Goal: Task Accomplishment & Management: Manage account settings

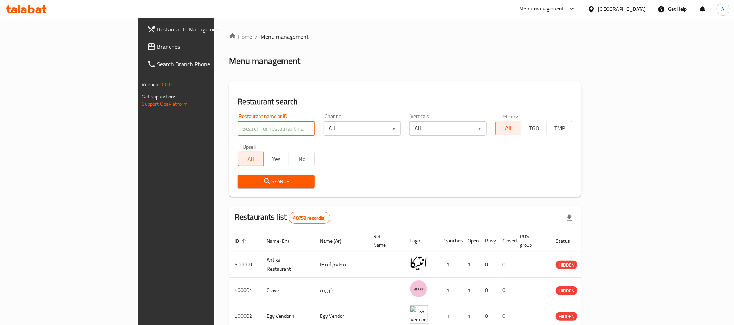
click at [238, 129] on input "search" at bounding box center [276, 128] width 77 height 14
type input "sushi man"
click button "Search" at bounding box center [276, 181] width 77 height 13
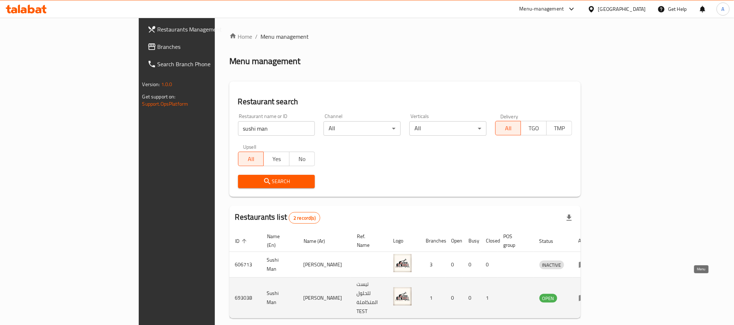
click at [587, 295] on icon "enhanced table" at bounding box center [583, 298] width 8 height 6
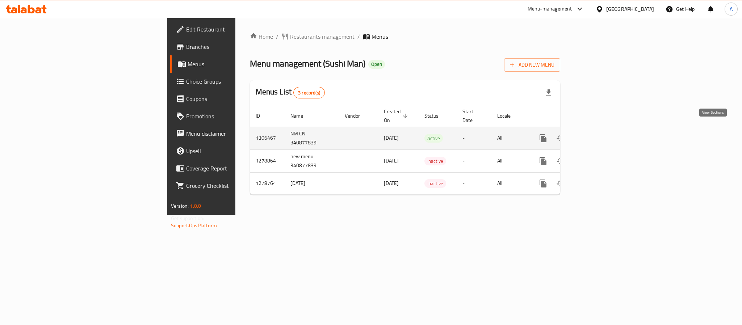
click at [600, 134] on icon "enhanced table" at bounding box center [595, 138] width 9 height 9
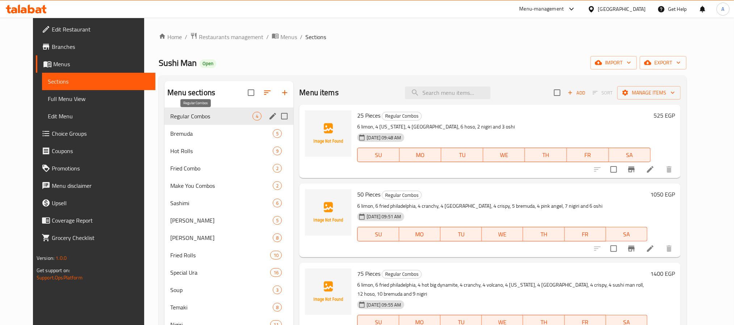
click at [215, 114] on span "Regular Combos" at bounding box center [211, 116] width 82 height 9
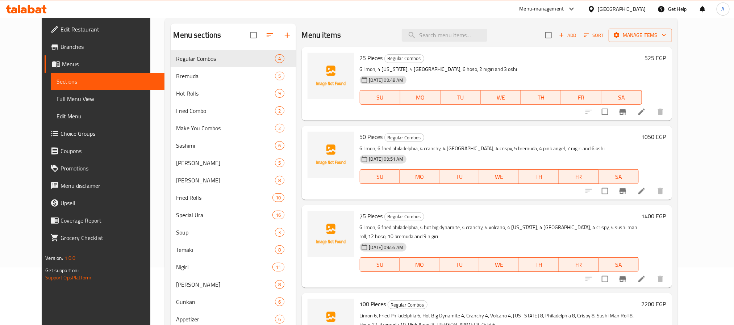
scroll to position [57, 0]
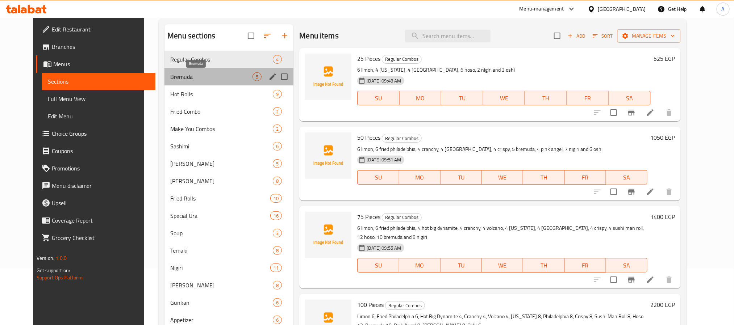
click at [183, 74] on span "Bremuda" at bounding box center [211, 76] width 82 height 9
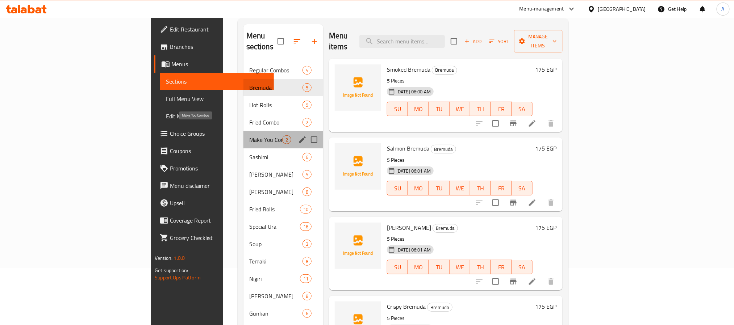
click at [249, 135] on span "Make You Combos" at bounding box center [265, 139] width 33 height 9
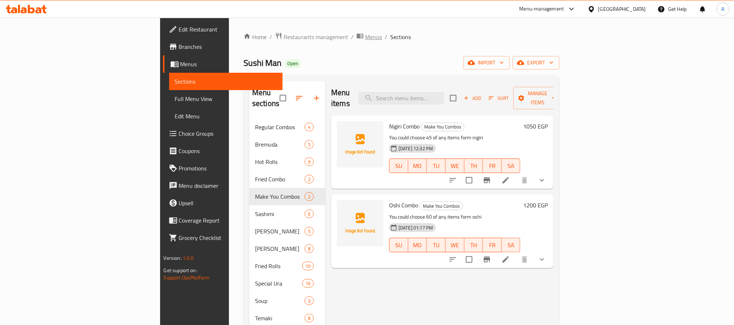
click at [365, 38] on span "Menus" at bounding box center [373, 37] width 17 height 9
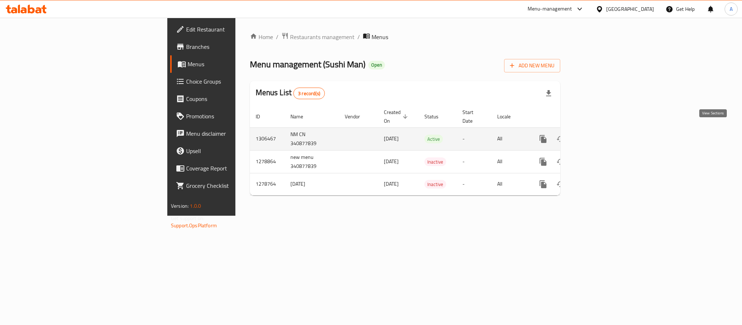
click at [600, 135] on icon "enhanced table" at bounding box center [595, 139] width 9 height 9
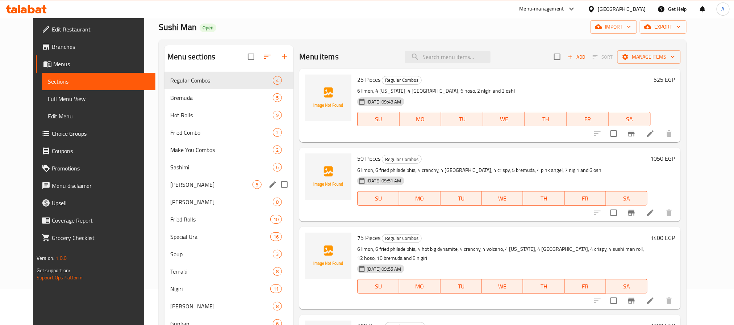
scroll to position [35, 0]
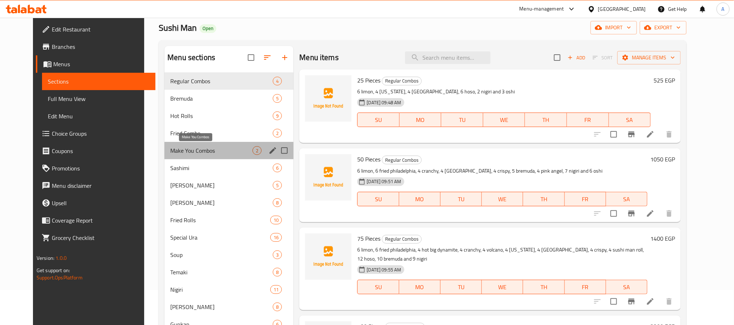
click at [197, 151] on span "Make You Combos" at bounding box center [211, 150] width 82 height 9
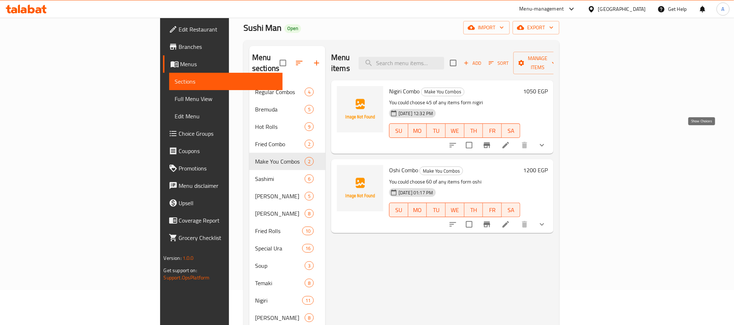
click at [546, 141] on icon "show more" at bounding box center [541, 145] width 9 height 9
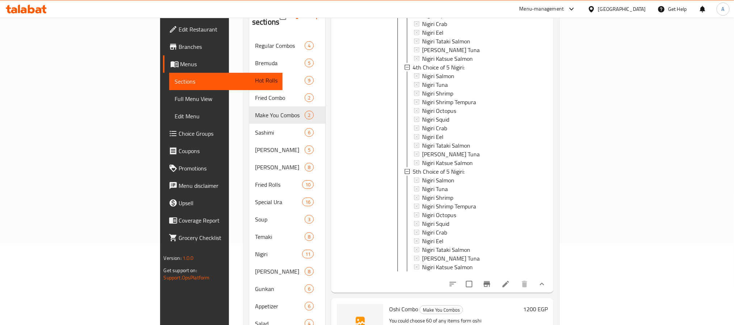
scroll to position [376, 0]
click at [546, 278] on icon "show more" at bounding box center [541, 282] width 9 height 9
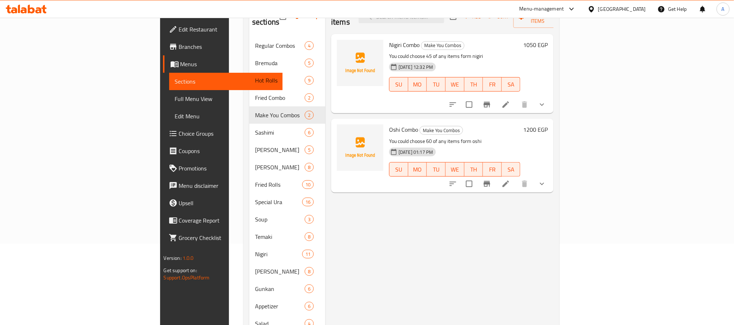
scroll to position [0, 0]
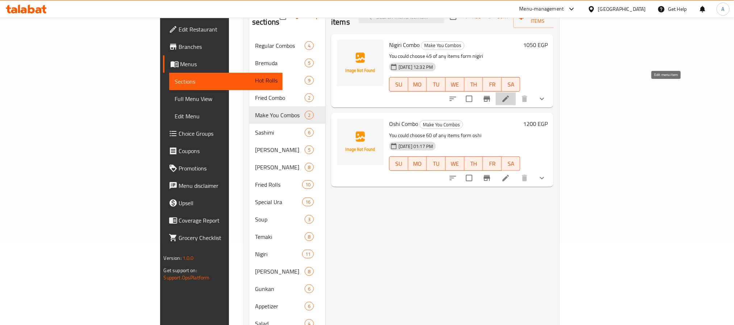
click at [510, 95] on icon at bounding box center [505, 99] width 9 height 9
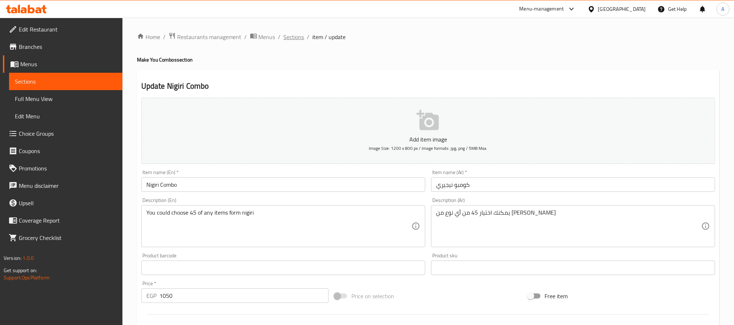
click at [295, 37] on span "Sections" at bounding box center [294, 37] width 21 height 9
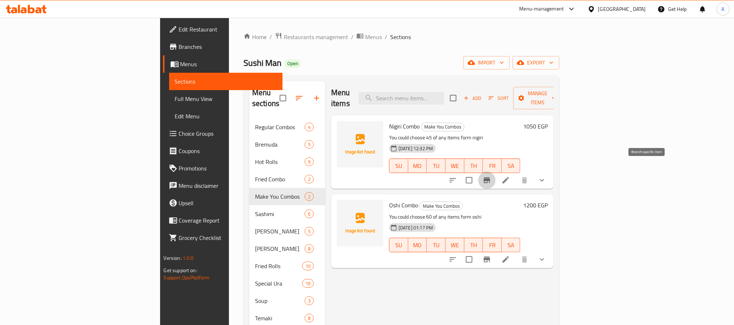
click at [495, 176] on button "Branch-specific-item" at bounding box center [486, 180] width 17 height 17
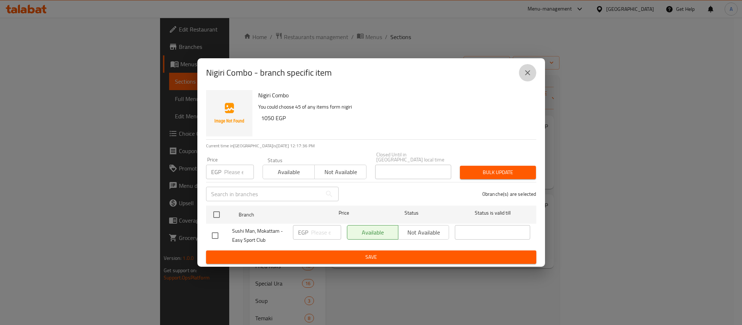
click at [526, 74] on icon "close" at bounding box center [527, 72] width 9 height 9
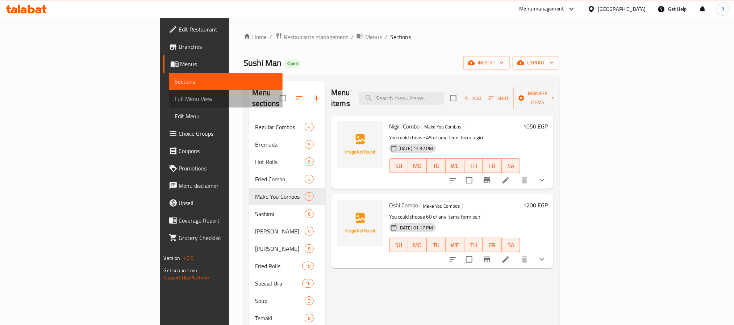
click at [175, 101] on span "Full Menu View" at bounding box center [226, 99] width 102 height 9
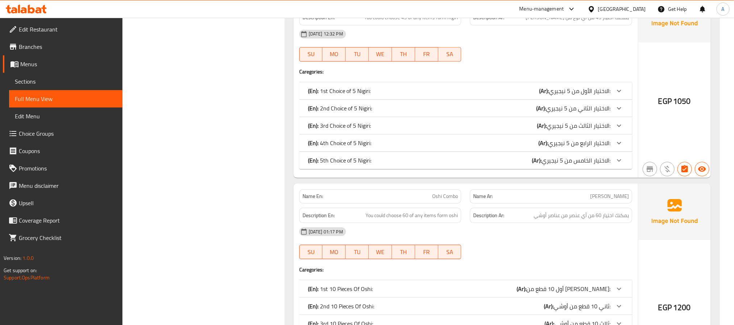
scroll to position [2594, 0]
click at [73, 117] on span "Edit Menu" at bounding box center [66, 116] width 102 height 9
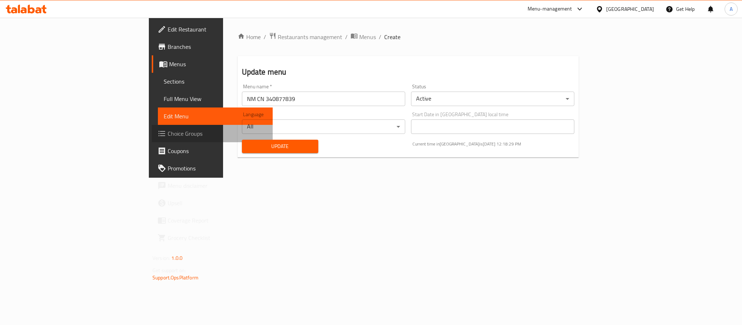
click at [168, 135] on span "Choice Groups" at bounding box center [217, 133] width 99 height 9
